Goal: Find specific page/section: Find specific page/section

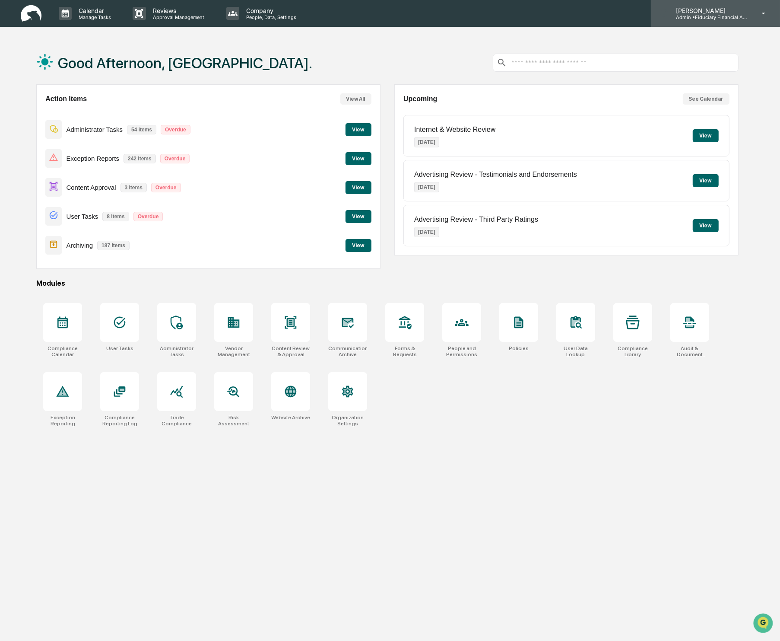
click at [738, 15] on p "Admin • Fiduciary Financial Advisors" at bounding box center [709, 17] width 80 height 6
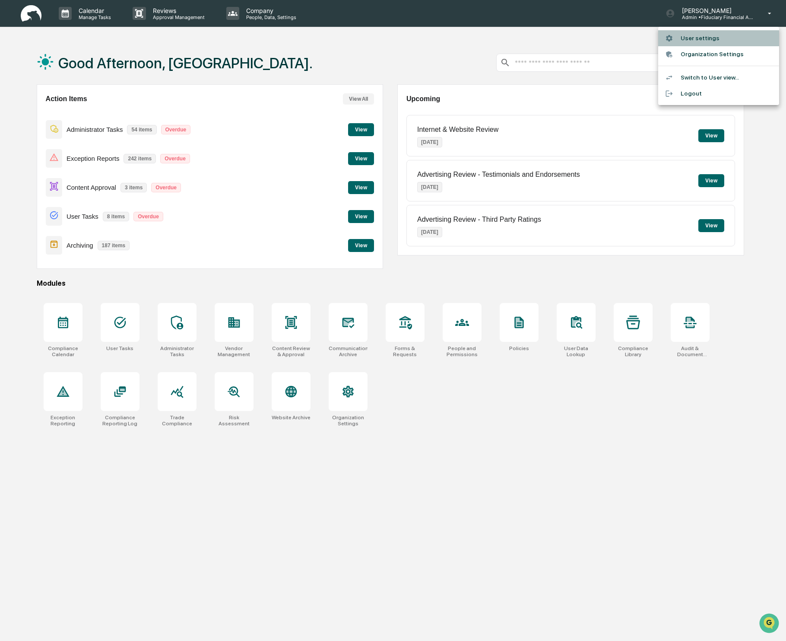
click at [723, 39] on li "User settings" at bounding box center [719, 38] width 121 height 16
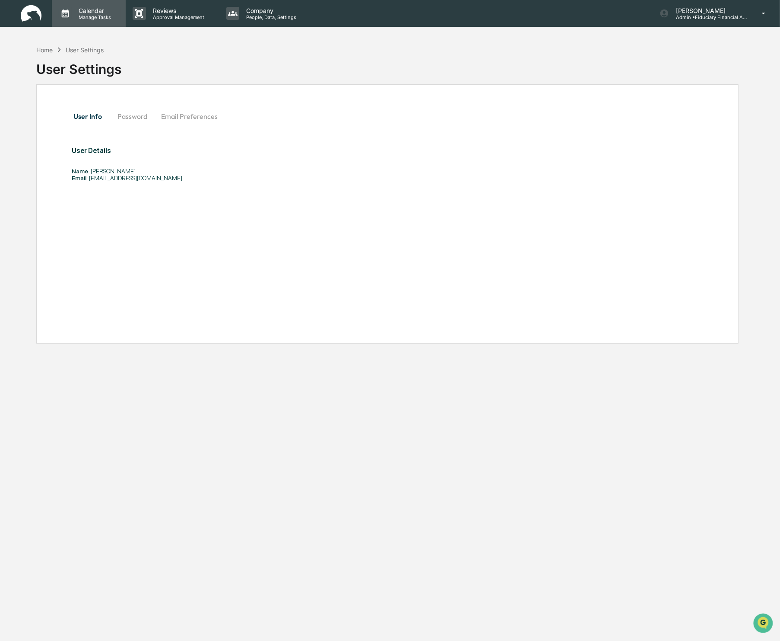
click at [104, 14] on p "Manage Tasks" at bounding box center [94, 17] width 44 height 6
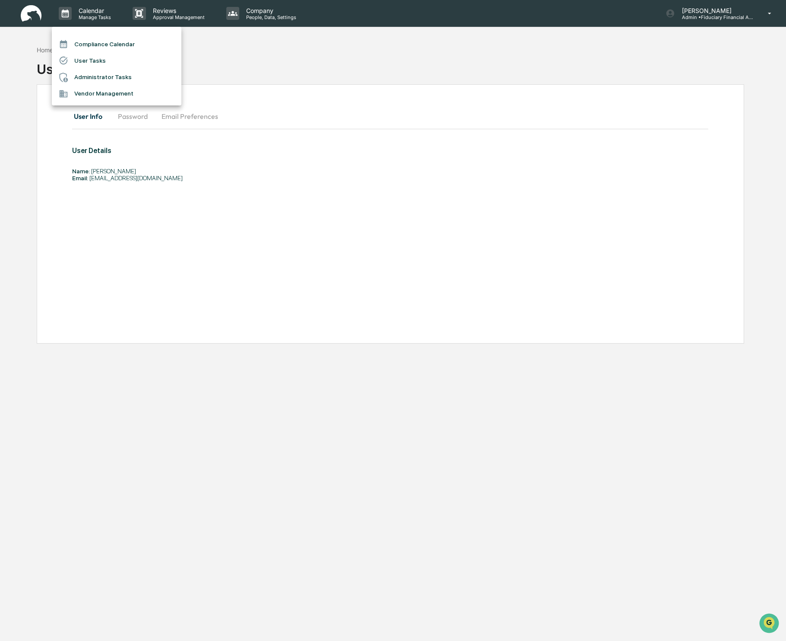
click at [162, 10] on div at bounding box center [393, 320] width 786 height 641
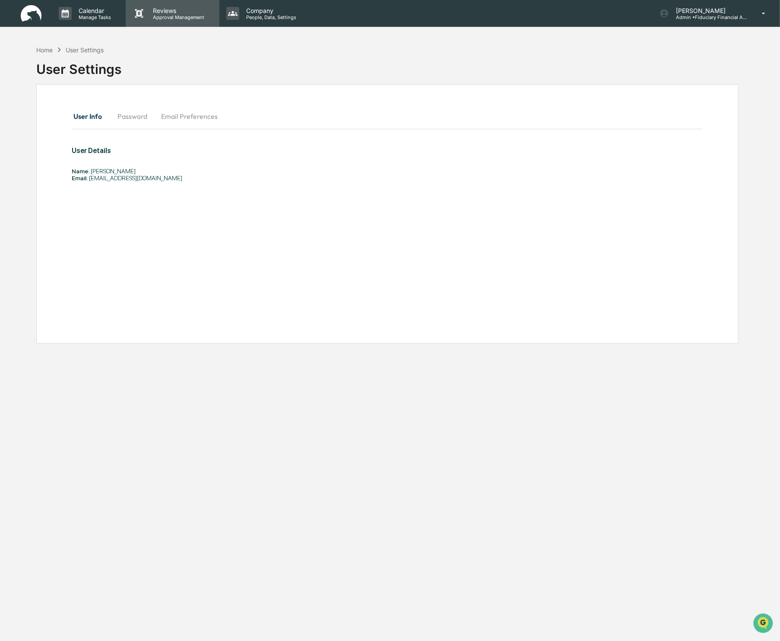
click at [162, 11] on p "Reviews" at bounding box center [177, 10] width 63 height 7
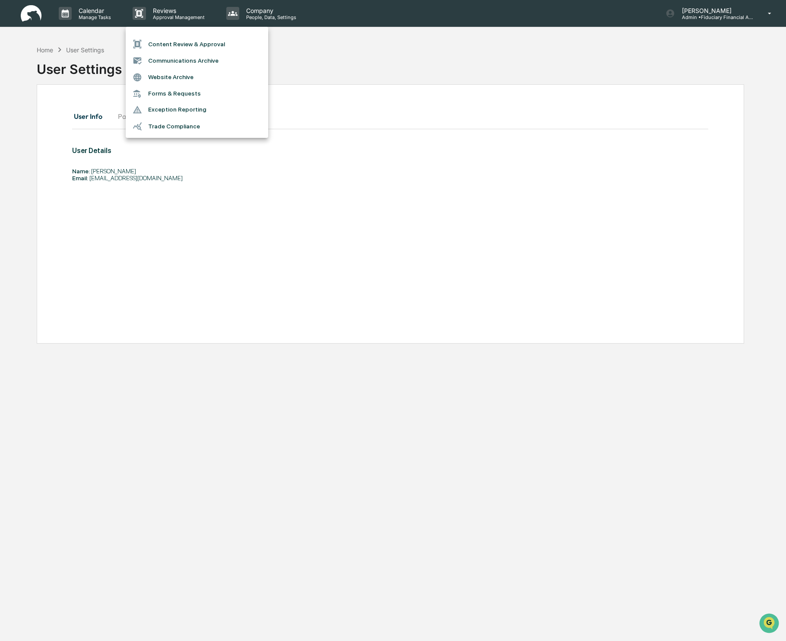
click at [260, 17] on div at bounding box center [393, 320] width 786 height 641
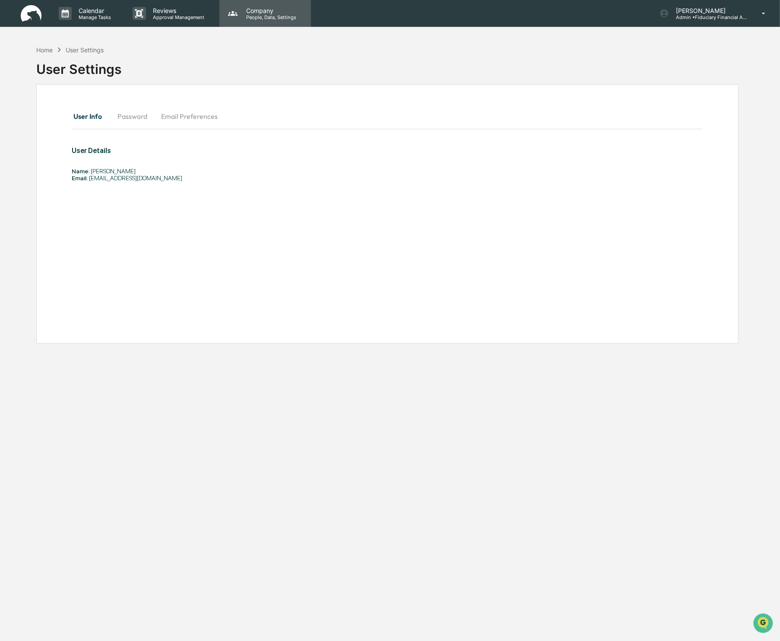
click at [261, 17] on p "People, Data, Settings" at bounding box center [269, 17] width 61 height 6
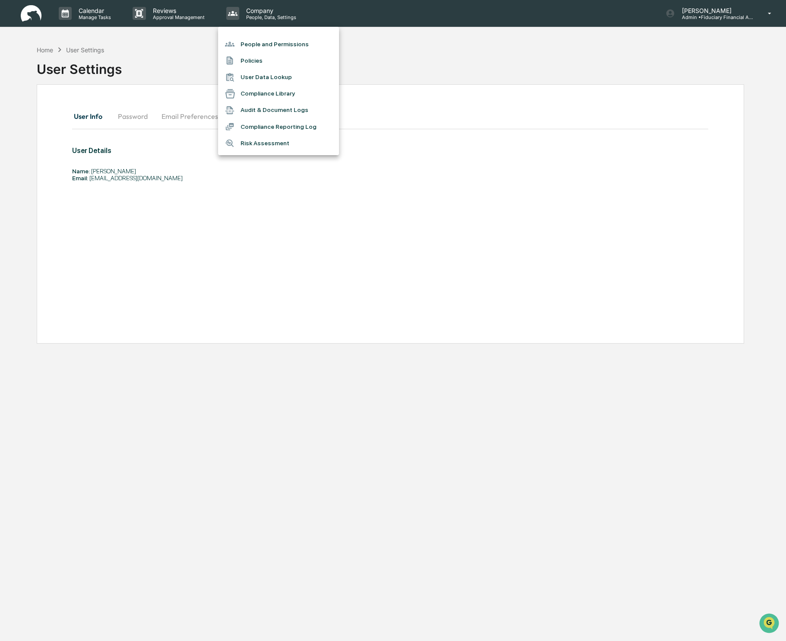
click at [24, 11] on div at bounding box center [393, 320] width 786 height 641
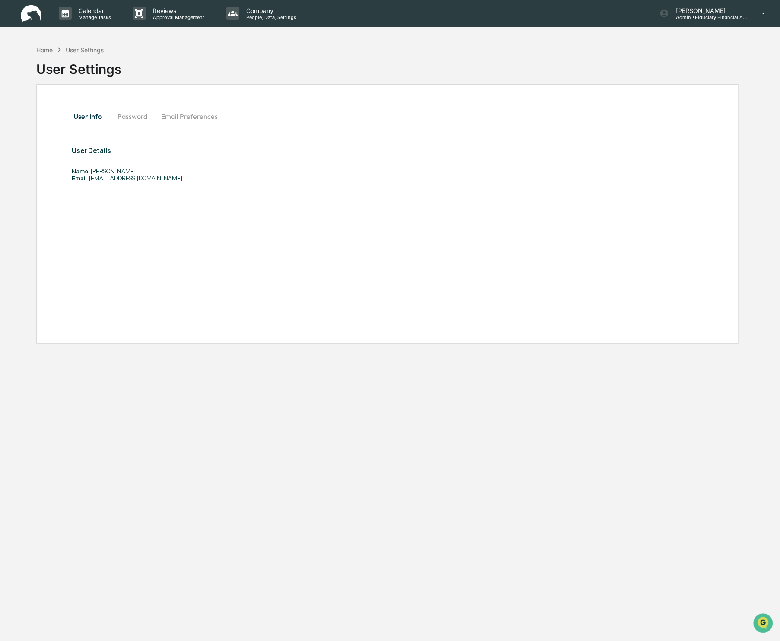
click at [24, 11] on img at bounding box center [31, 13] width 21 height 17
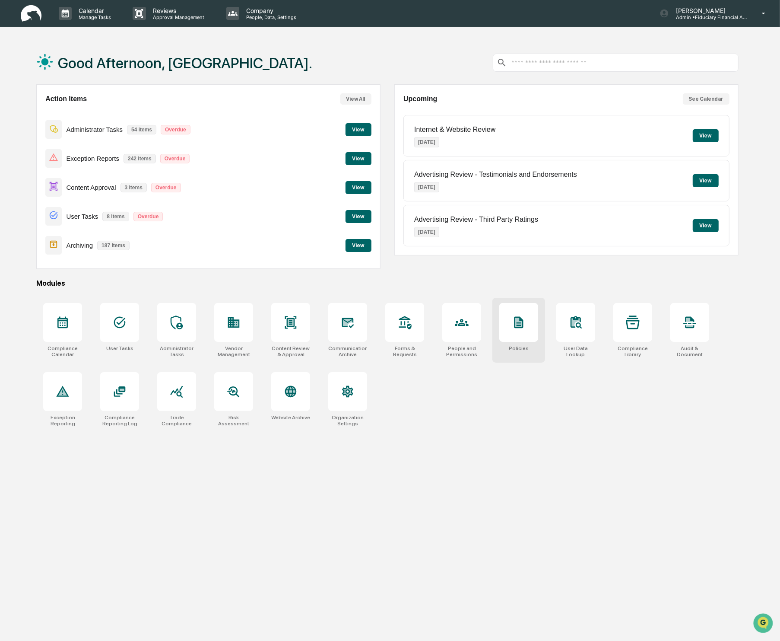
click at [528, 339] on div at bounding box center [519, 322] width 39 height 39
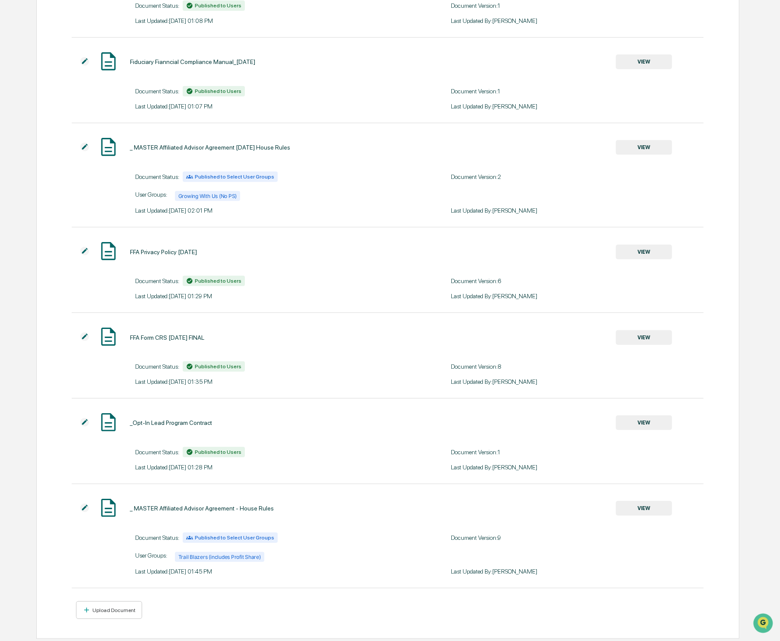
scroll to position [207, 0]
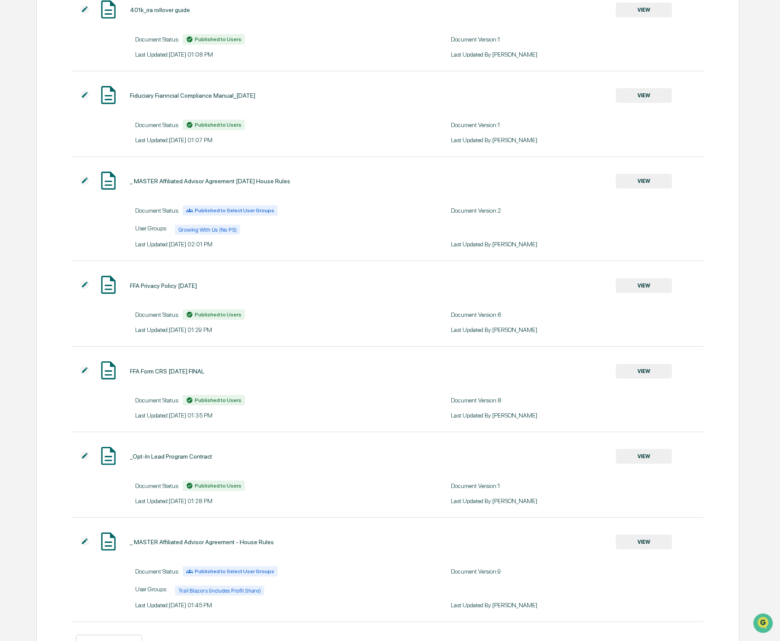
click at [659, 92] on button "VIEW" at bounding box center [644, 95] width 56 height 15
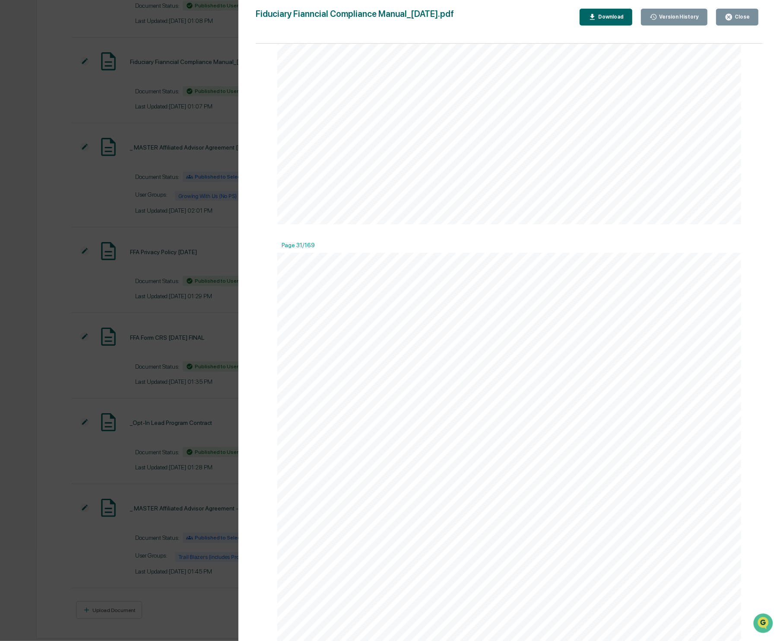
scroll to position [18700, 0]
click at [79, 21] on div "Version History [DATE] 05:07 PM [PERSON_NAME] Fiduciary Fianncial Compliance Ma…" at bounding box center [390, 320] width 780 height 641
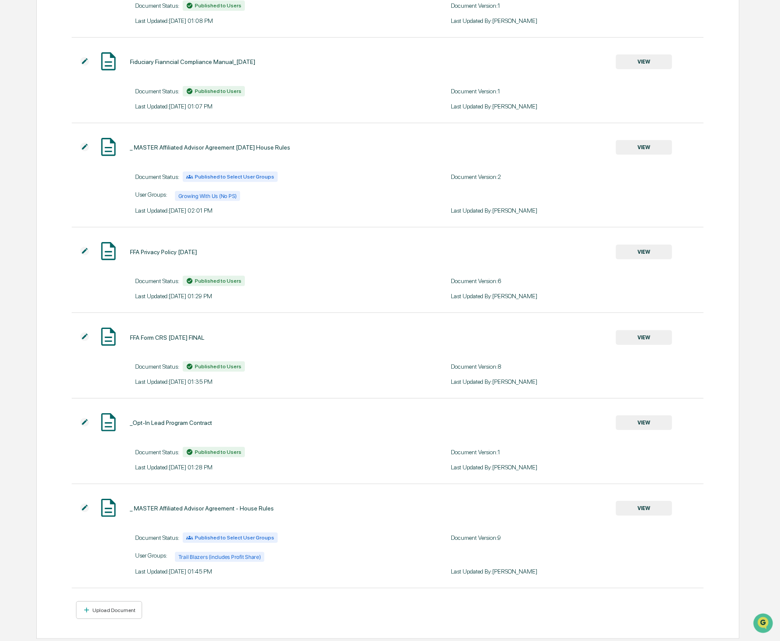
click at [649, 58] on button "VIEW" at bounding box center [644, 61] width 56 height 15
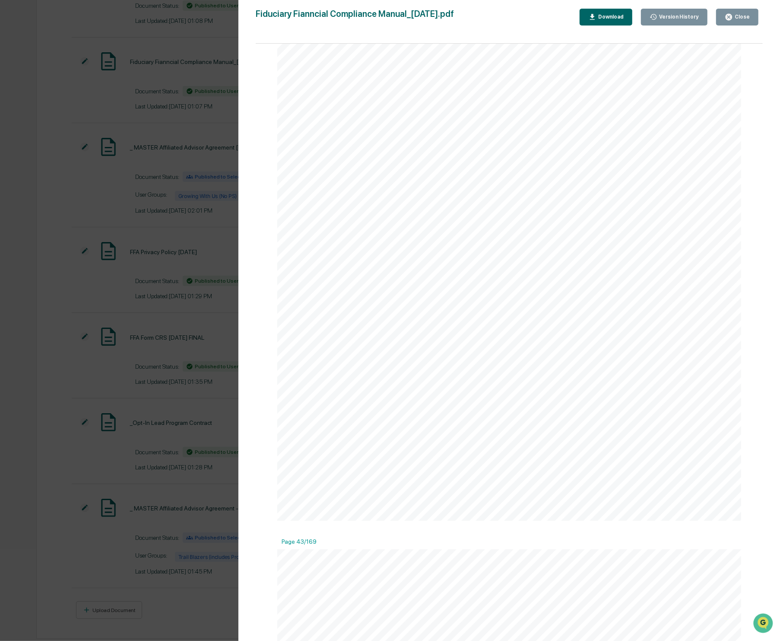
scroll to position [26108, 0]
